Goal: Task Accomplishment & Management: Complete application form

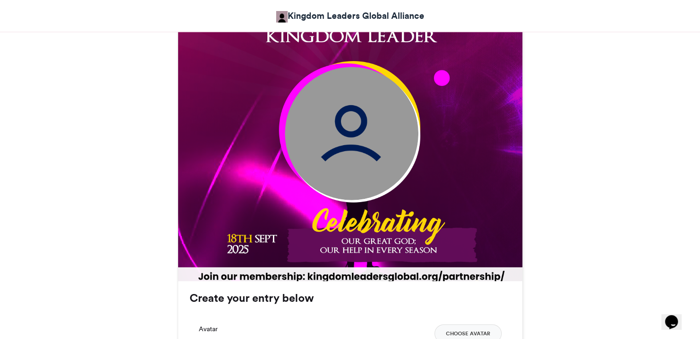
scroll to position [322, 0]
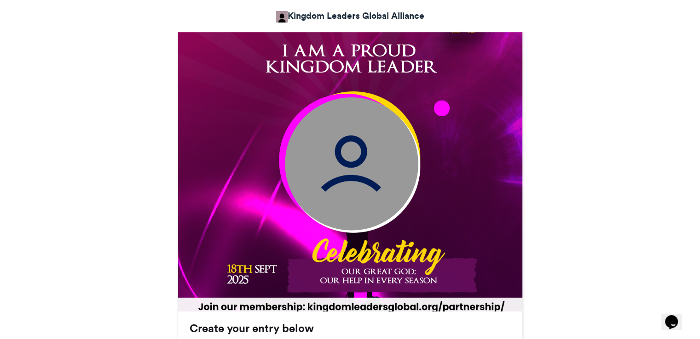
click at [349, 143] on img at bounding box center [351, 163] width 133 height 133
click at [344, 161] on img at bounding box center [351, 163] width 133 height 133
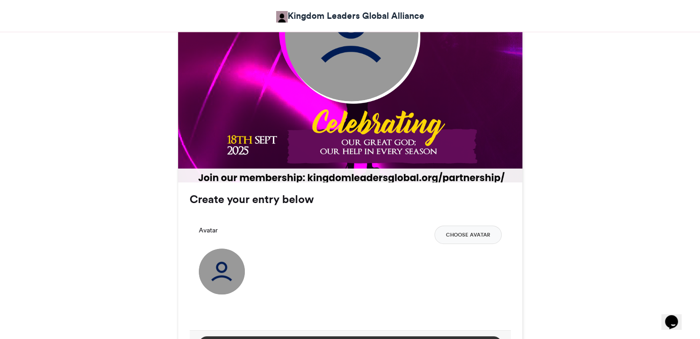
scroll to position [598, 0]
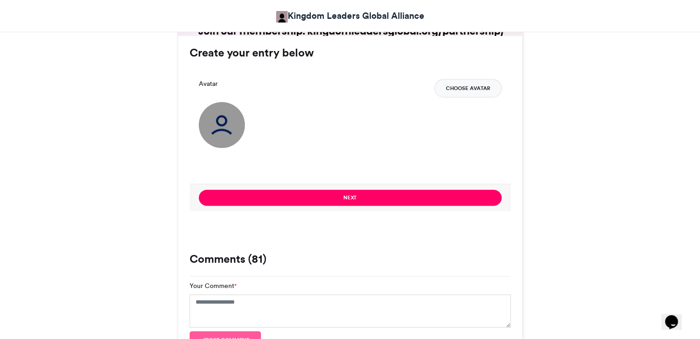
click at [477, 84] on button "Choose Avatar" at bounding box center [467, 88] width 67 height 18
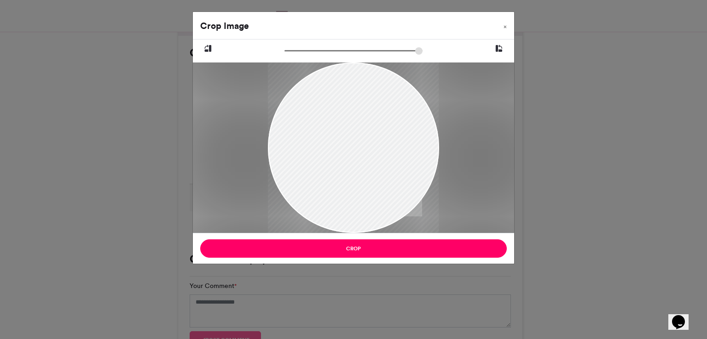
drag, startPoint x: 368, startPoint y: 169, endPoint x: 362, endPoint y: 172, distance: 6.4
click at [362, 172] on div at bounding box center [353, 148] width 171 height 171
type input "******"
click at [293, 52] on input "zoom" at bounding box center [353, 50] width 138 height 9
drag, startPoint x: 366, startPoint y: 130, endPoint x: 361, endPoint y: 132, distance: 6.0
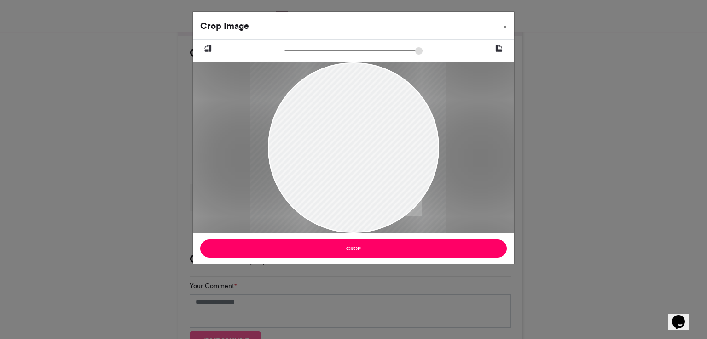
click at [361, 132] on div at bounding box center [348, 150] width 196 height 196
click at [361, 137] on div at bounding box center [350, 150] width 196 height 196
click at [552, 96] on div "Crop Image × Crop" at bounding box center [353, 169] width 707 height 339
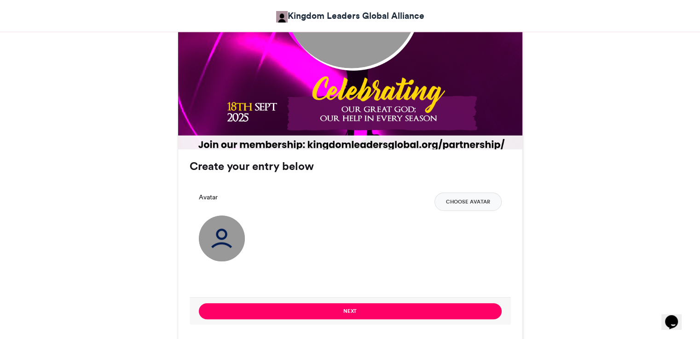
scroll to position [460, 0]
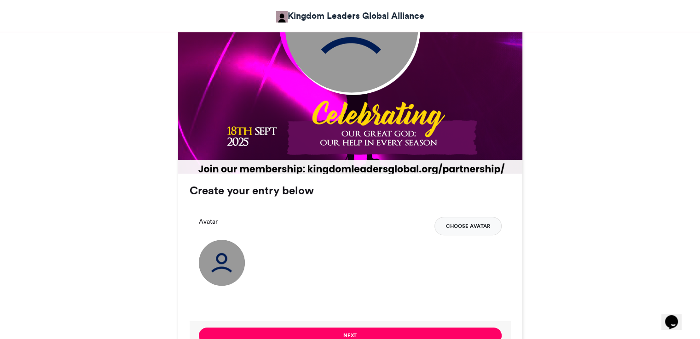
click at [480, 230] on button "Choose Avatar" at bounding box center [467, 226] width 67 height 18
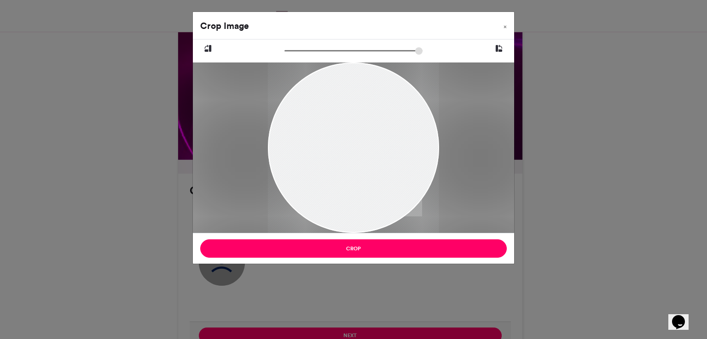
click at [354, 170] on div at bounding box center [353, 145] width 171 height 228
click at [294, 52] on input "zoom" at bounding box center [353, 50] width 138 height 9
drag, startPoint x: 355, startPoint y: 130, endPoint x: 351, endPoint y: 135, distance: 6.2
click at [351, 135] on div at bounding box center [349, 147] width 254 height 339
type input "******"
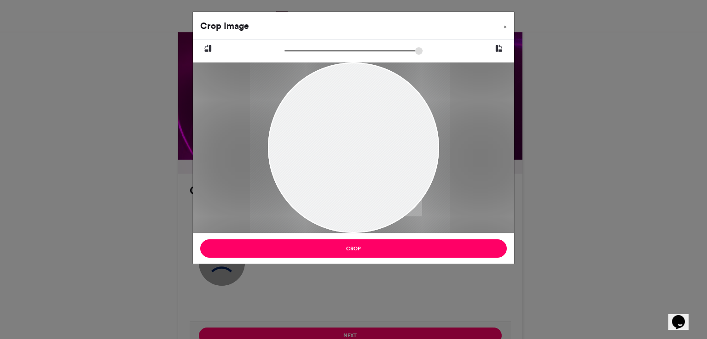
click at [290, 52] on input "zoom" at bounding box center [353, 50] width 138 height 9
click at [353, 129] on div at bounding box center [352, 145] width 200 height 267
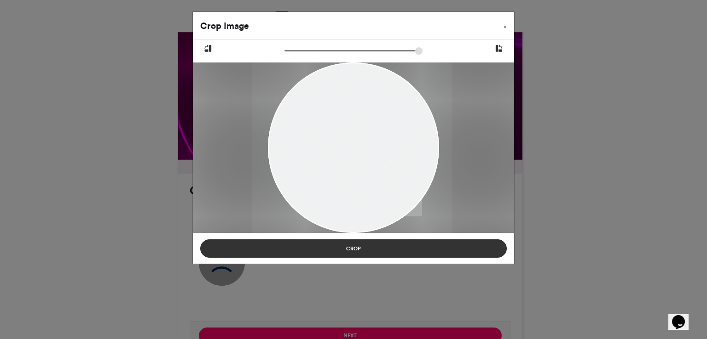
click at [374, 247] on button "Crop" at bounding box center [353, 249] width 306 height 18
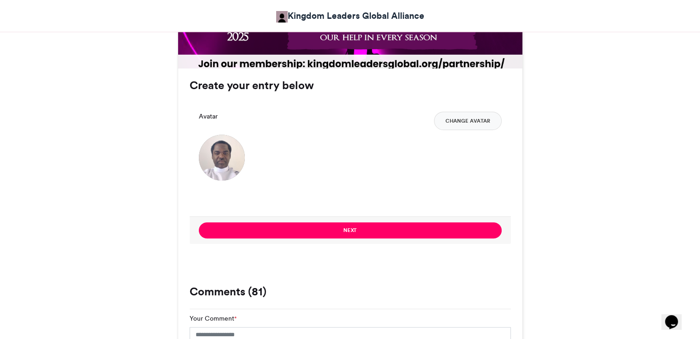
scroll to position [506, 0]
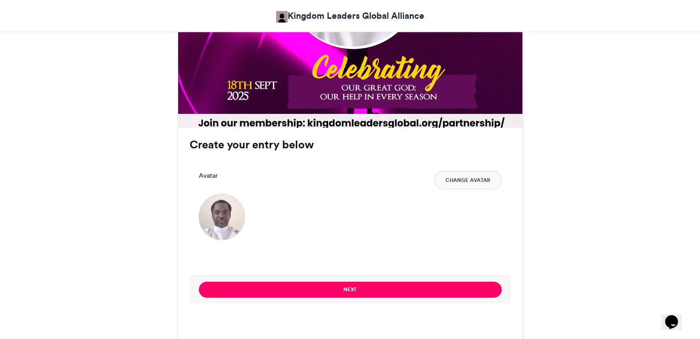
click at [256, 285] on button "Next" at bounding box center [350, 290] width 303 height 16
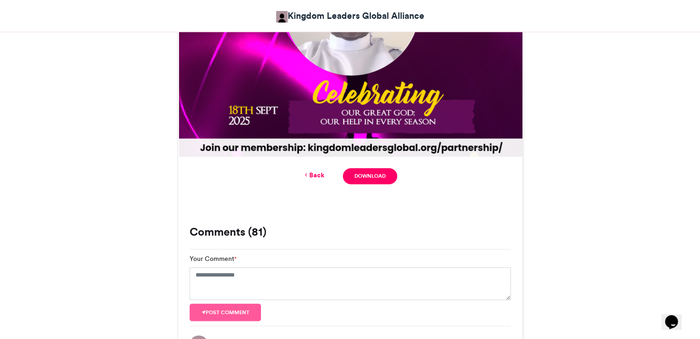
scroll to position [423, 0]
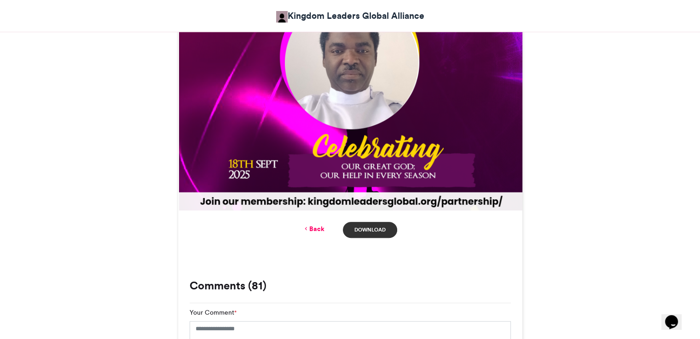
click at [368, 227] on link "Download" at bounding box center [370, 230] width 54 height 16
